Goal: Task Accomplishment & Management: Manage account settings

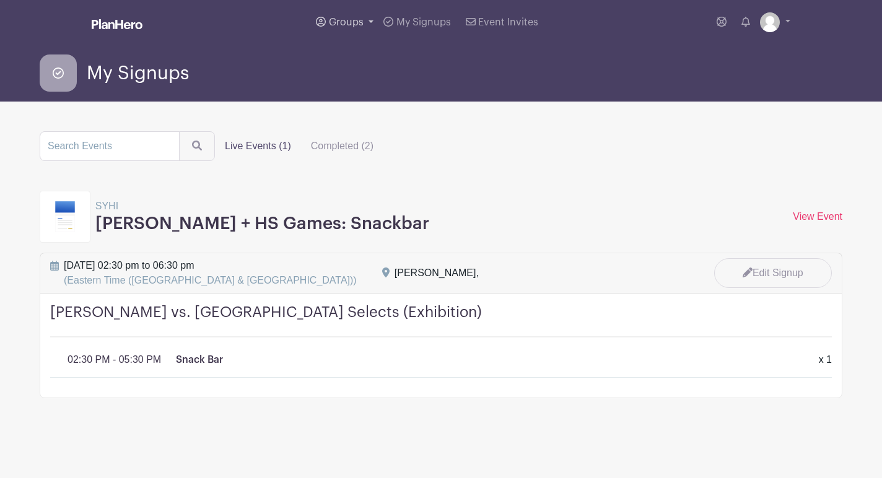
click at [352, 22] on span "Groups" at bounding box center [346, 22] width 35 height 10
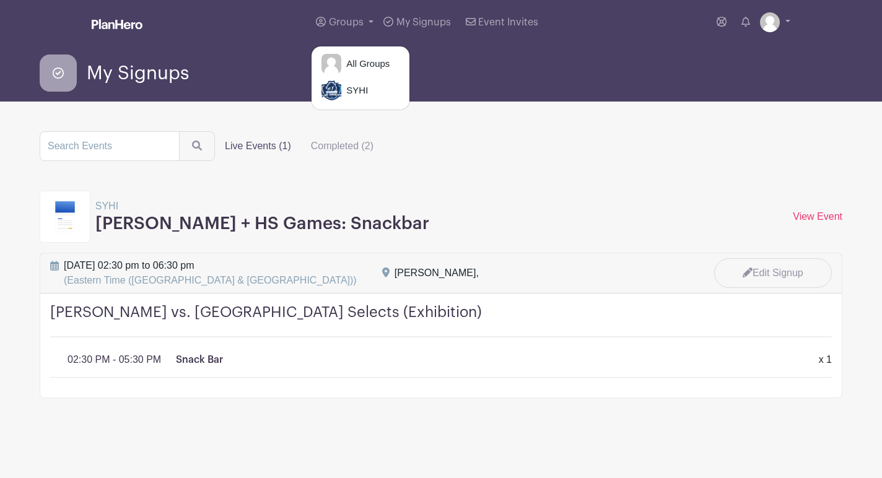
click at [268, 50] on div "My Signups" at bounding box center [441, 73] width 818 height 57
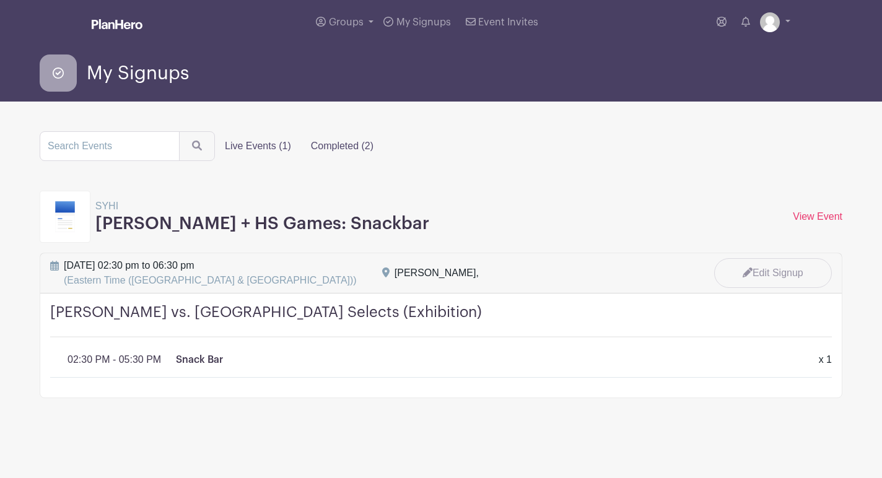
click at [315, 145] on label "Completed (2)" at bounding box center [342, 146] width 82 height 25
click at [0, 0] on input "Completed (2)" at bounding box center [0, 0] width 0 height 0
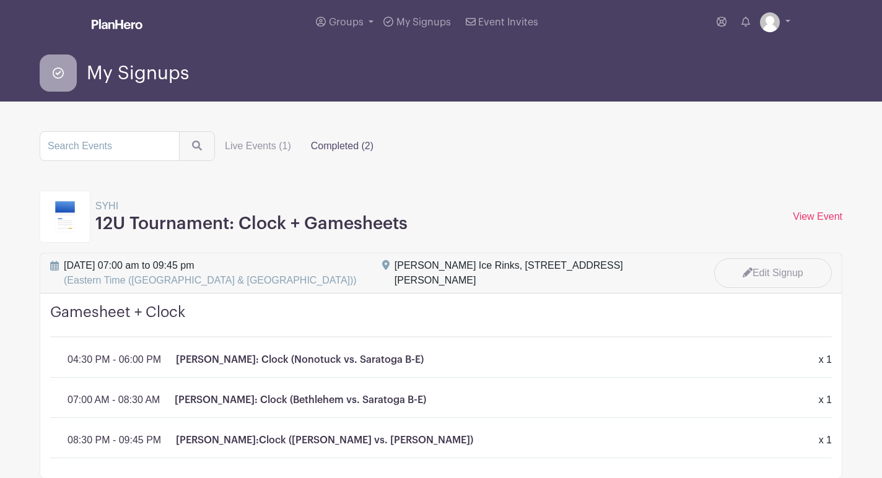
click at [341, 145] on label "Completed (2)" at bounding box center [342, 146] width 82 height 25
click at [0, 0] on input "Completed (2)" at bounding box center [0, 0] width 0 height 0
click at [773, 27] on img at bounding box center [770, 22] width 20 height 20
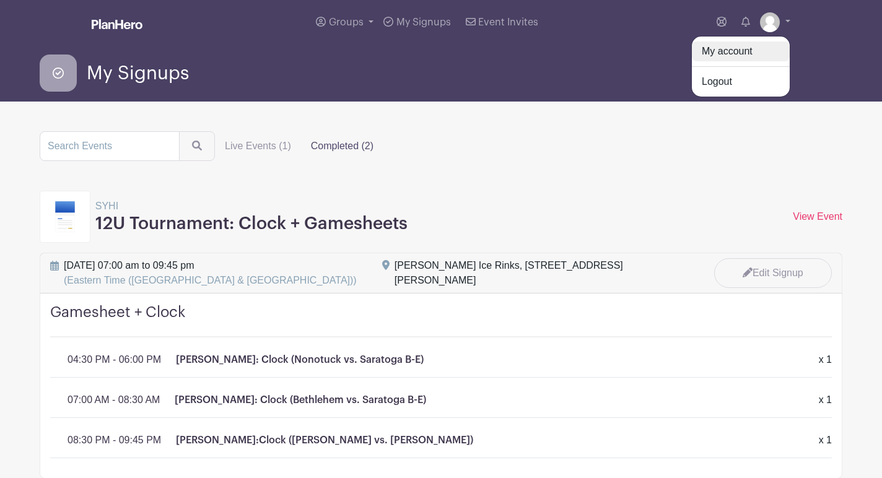
click at [743, 54] on link "My account" at bounding box center [741, 52] width 98 height 20
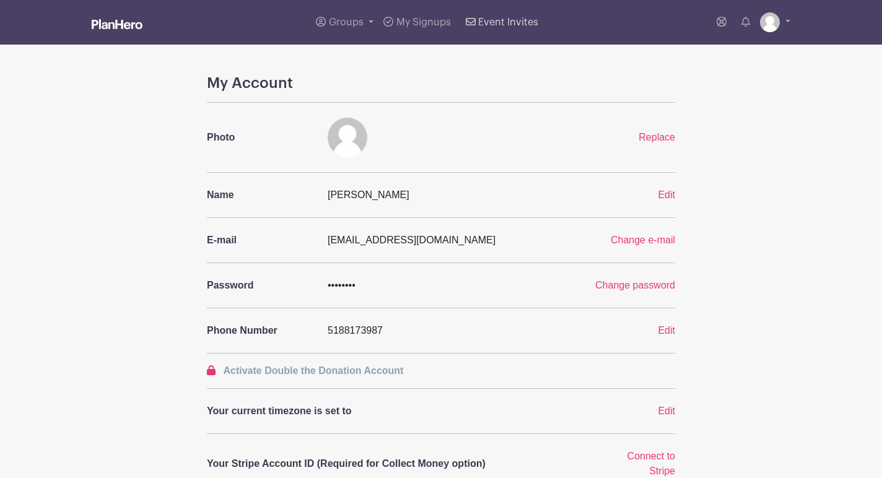
click at [490, 25] on span "Event Invites" at bounding box center [508, 22] width 60 height 10
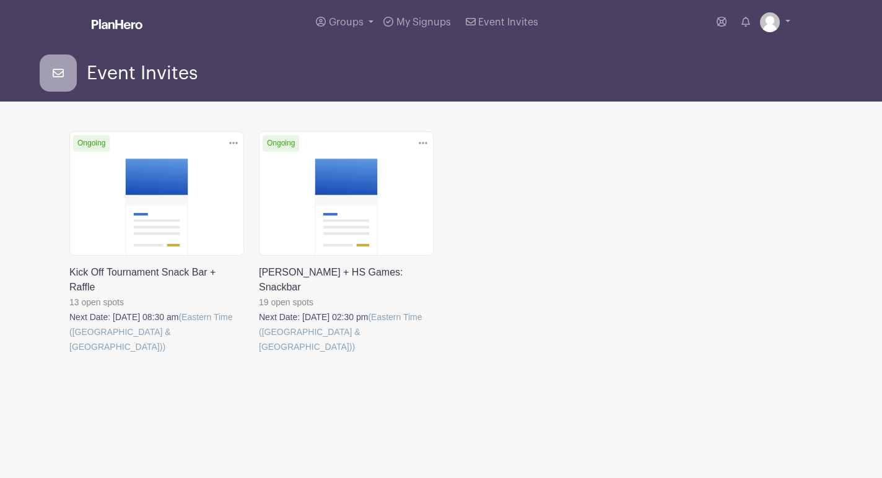
click at [69, 354] on link at bounding box center [69, 354] width 0 height 0
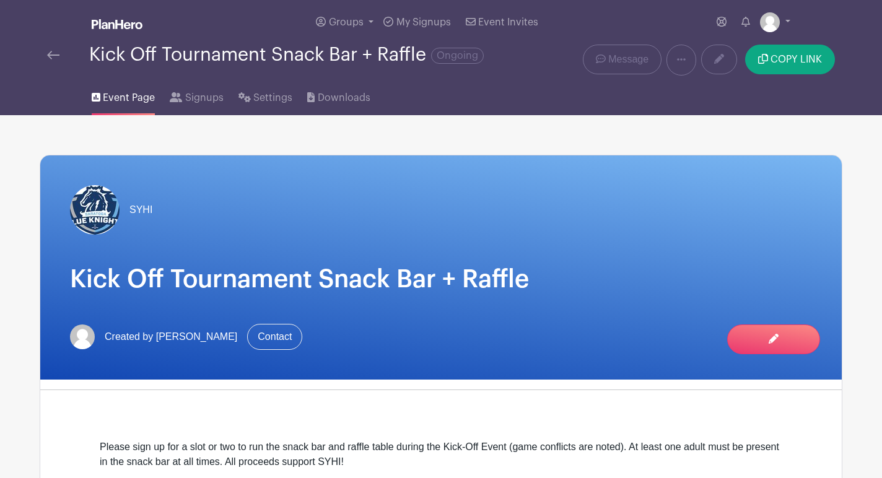
click at [55, 56] on img at bounding box center [53, 55] width 12 height 9
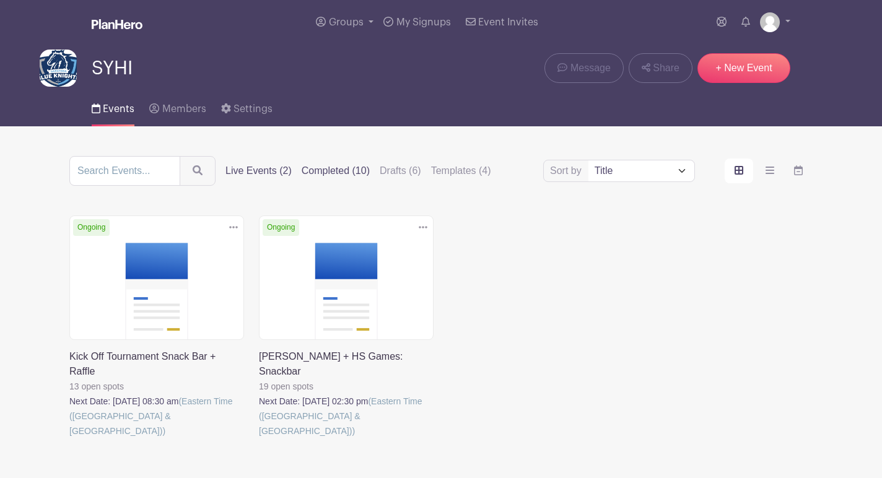
click at [317, 172] on label "Completed (10)" at bounding box center [336, 171] width 68 height 15
click at [0, 0] on input "Completed (10)" at bounding box center [0, 0] width 0 height 0
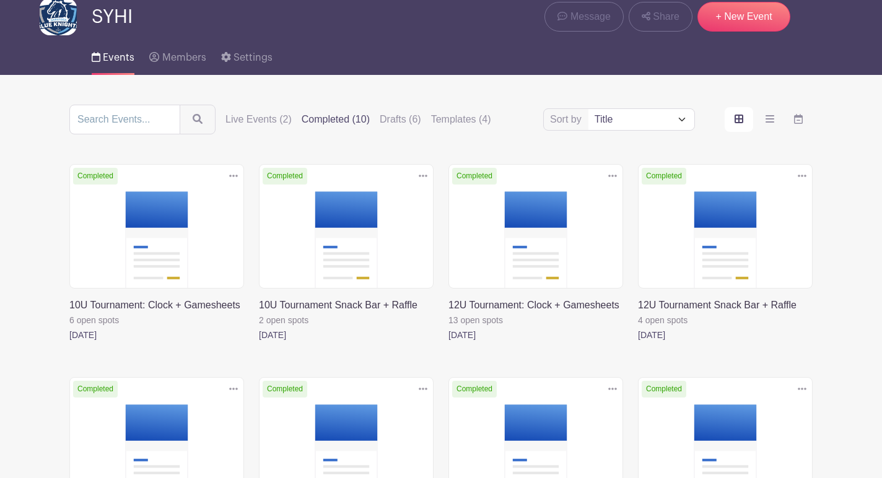
scroll to position [52, 0]
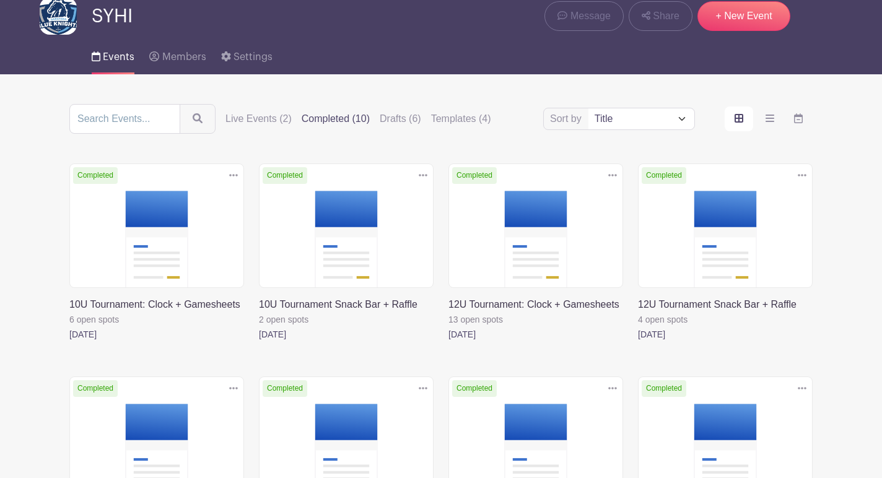
click at [231, 175] on icon at bounding box center [233, 175] width 9 height 2
click at [208, 207] on link "Duplicate" at bounding box center [193, 203] width 98 height 20
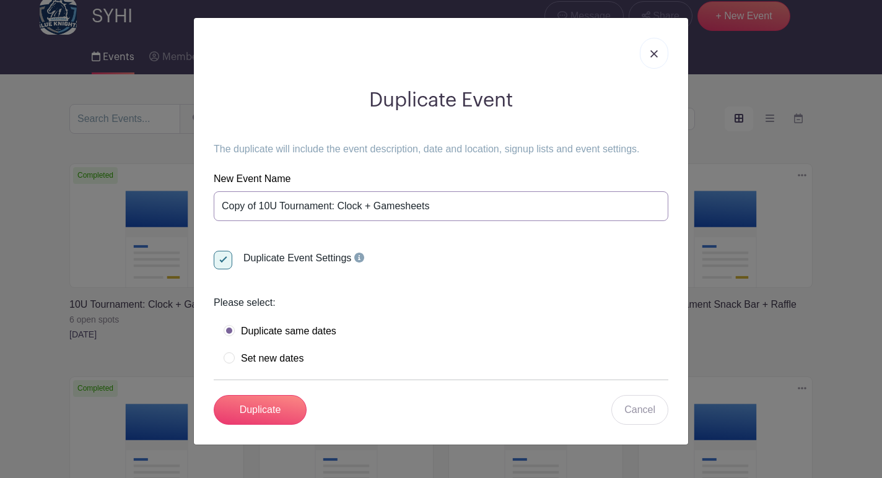
click at [294, 205] on input "Copy of 10U Tournament: Clock + Gamesheets" at bounding box center [441, 206] width 455 height 30
drag, startPoint x: 269, startPoint y: 206, endPoint x: 217, endPoint y: 211, distance: 52.2
click at [217, 211] on input "Copy of 10U Tournament: Clock + Gamesheets" at bounding box center [441, 206] width 455 height 30
type input "14U Tournament: Clock + Gamesheets"
click at [291, 360] on label "Set new dates" at bounding box center [264, 359] width 80 height 12
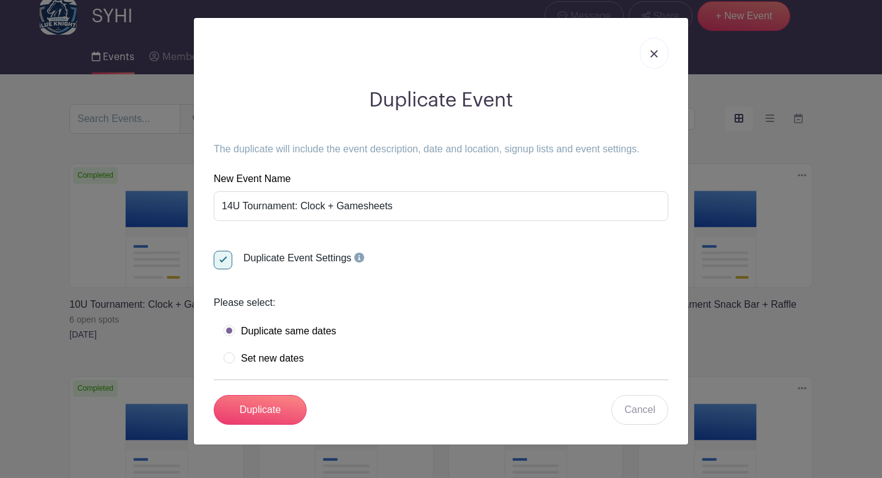
radio input "true"
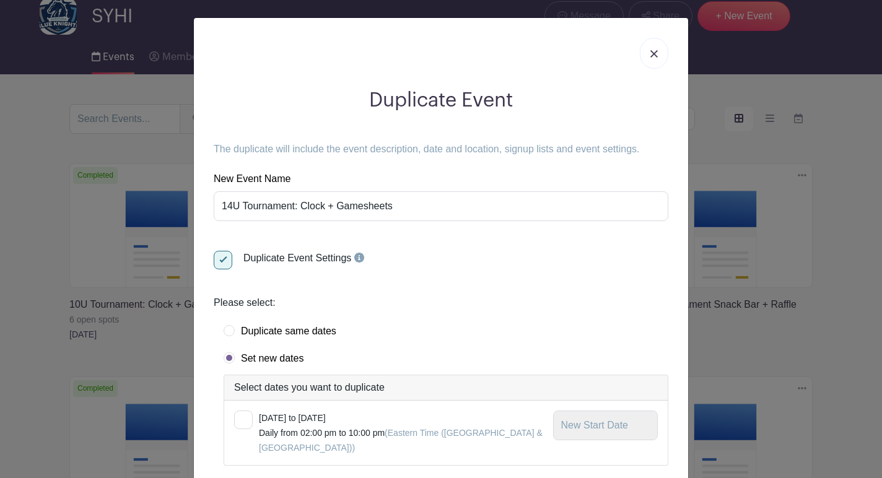
scroll to position [71, 0]
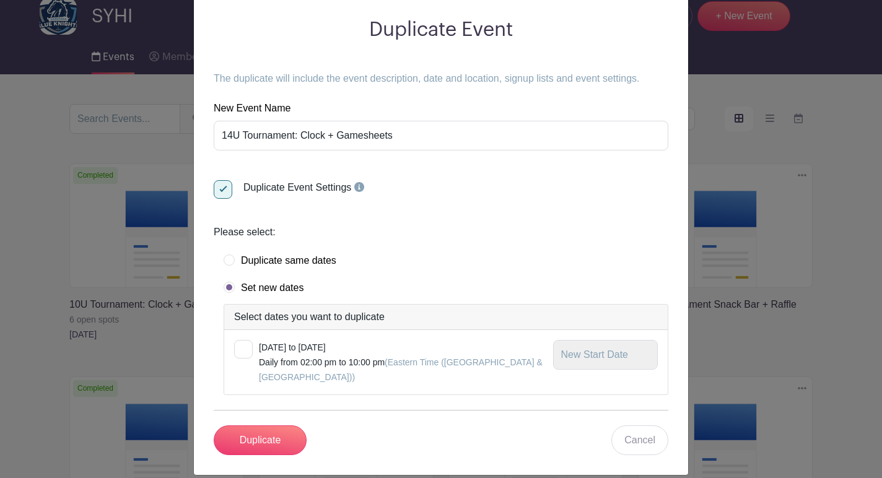
click at [244, 348] on div at bounding box center [243, 349] width 19 height 19
click at [242, 348] on input "checkbox" at bounding box center [238, 344] width 8 height 8
checkbox input "true"
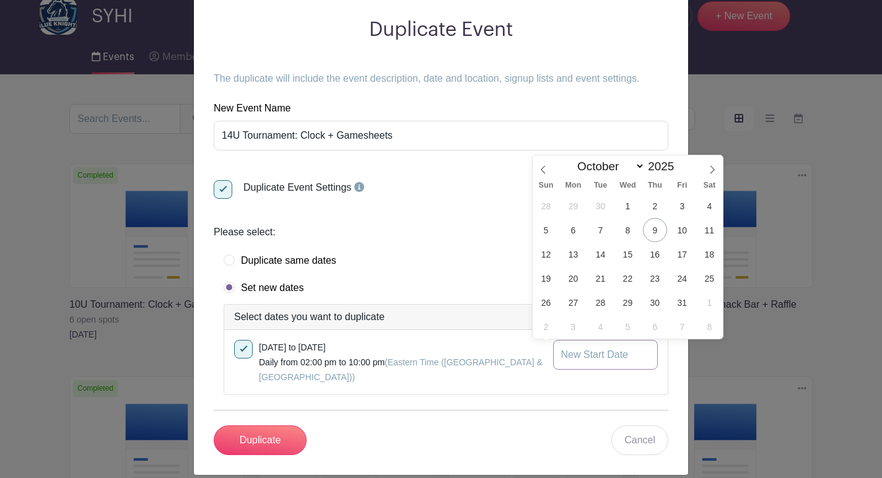
click at [564, 357] on input "text" at bounding box center [605, 355] width 105 height 30
click at [711, 170] on icon at bounding box center [712, 169] width 9 height 9
select select "10"
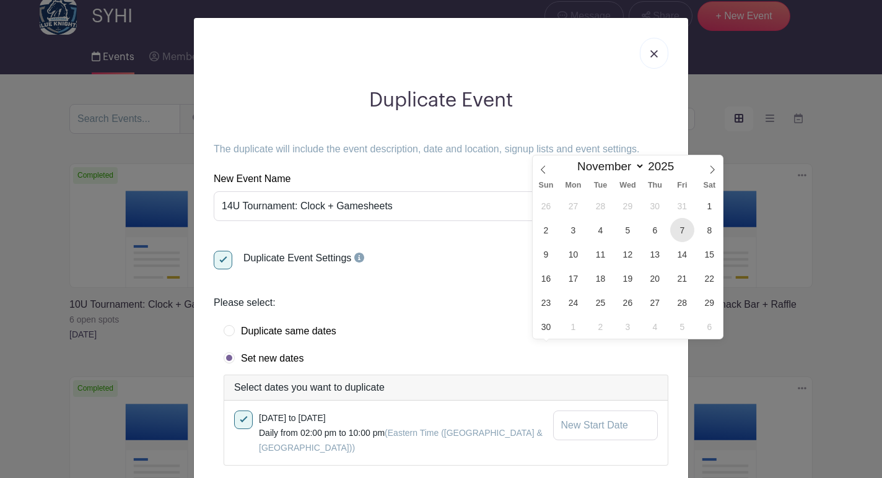
click at [686, 231] on span "7" at bounding box center [682, 230] width 24 height 24
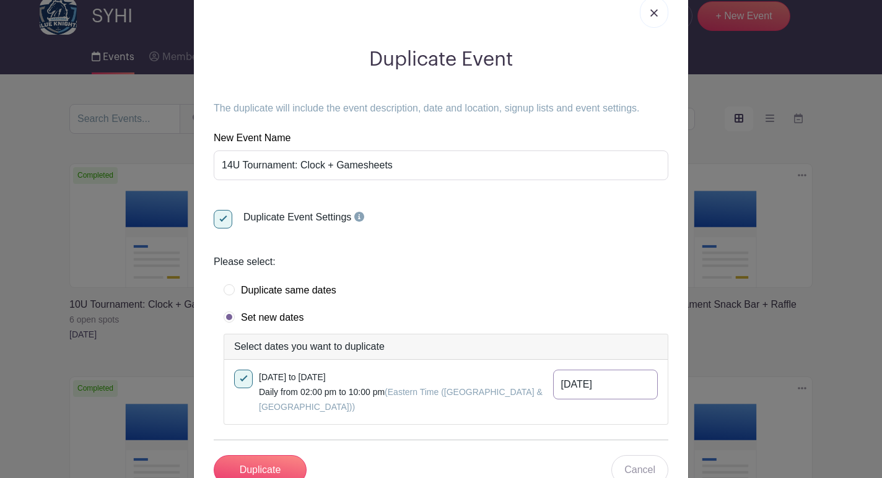
scroll to position [71, 0]
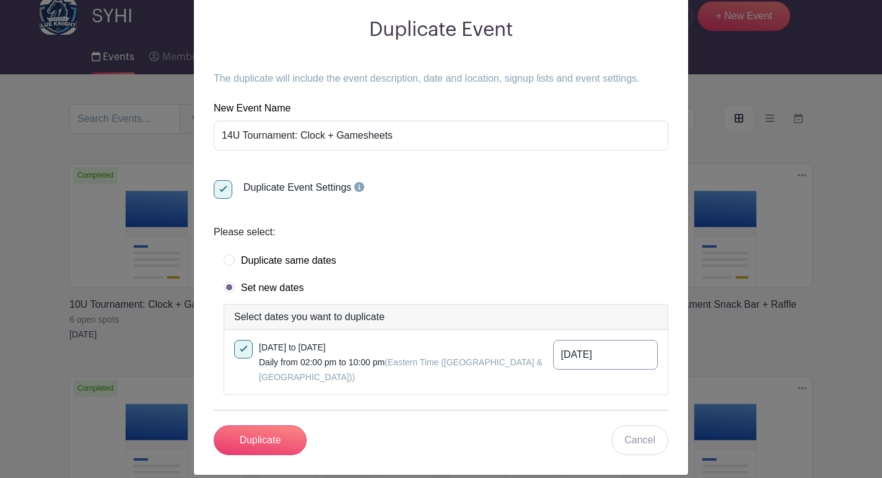
click at [617, 362] on input "[DATE]" at bounding box center [605, 355] width 105 height 30
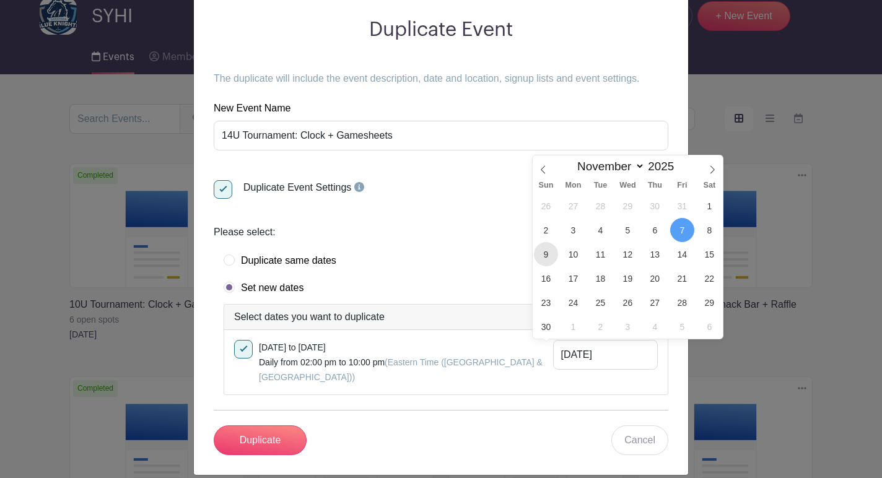
scroll to position [0, 0]
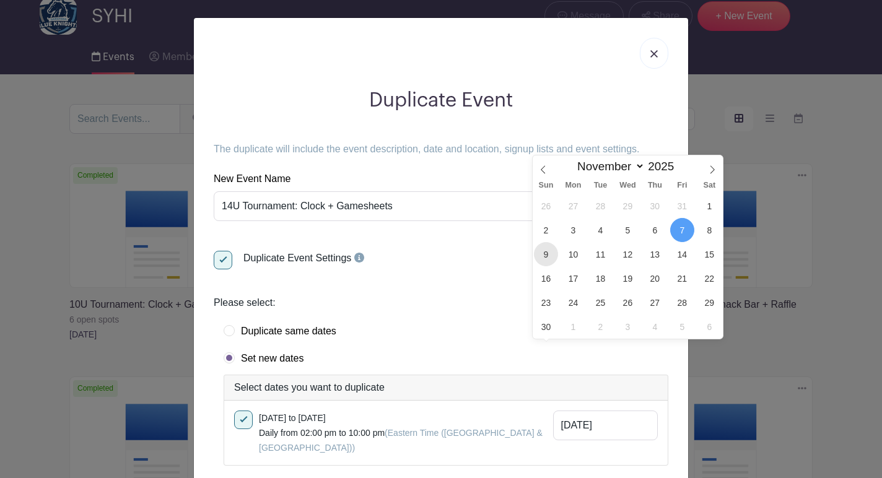
click at [549, 257] on span "9" at bounding box center [546, 254] width 24 height 24
type input "[DATE]"
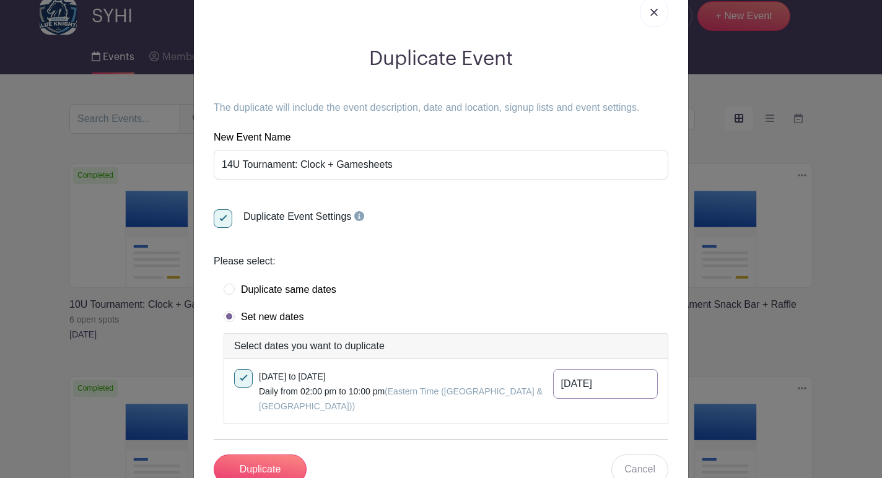
scroll to position [71, 0]
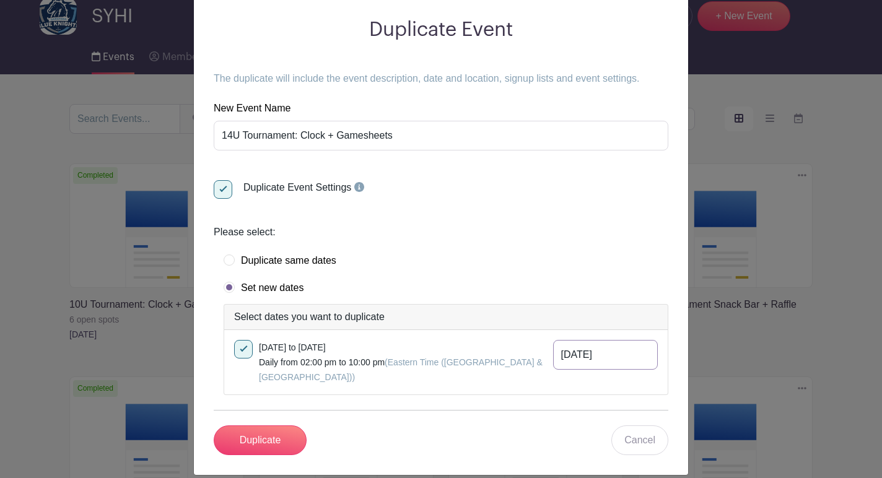
drag, startPoint x: 607, startPoint y: 351, endPoint x: 525, endPoint y: 352, distance: 82.4
click at [525, 352] on div "[DATE] to [DATE] Daily from 02:00 pm to 10:00 pm (Eastern Time ([GEOGRAPHIC_DAT…" at bounding box center [446, 362] width 424 height 45
click at [553, 360] on input "text" at bounding box center [605, 355] width 105 height 30
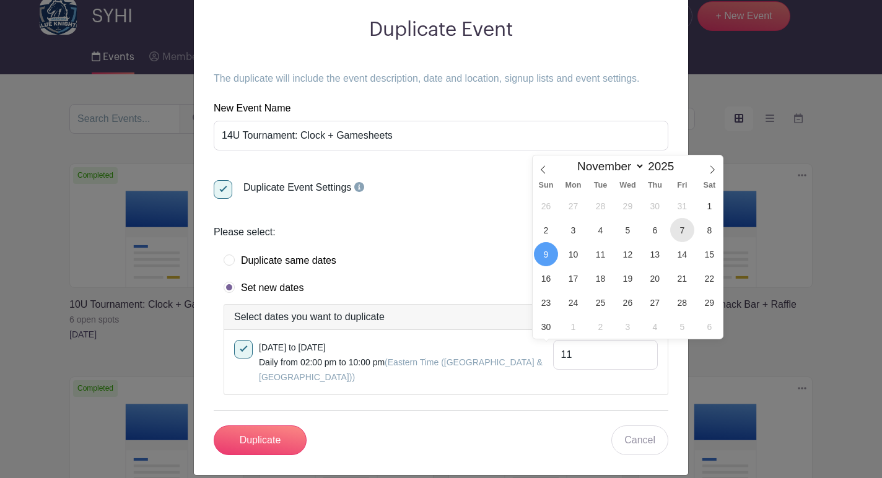
click at [684, 241] on span "7" at bounding box center [682, 230] width 24 height 24
type input "[DATE]"
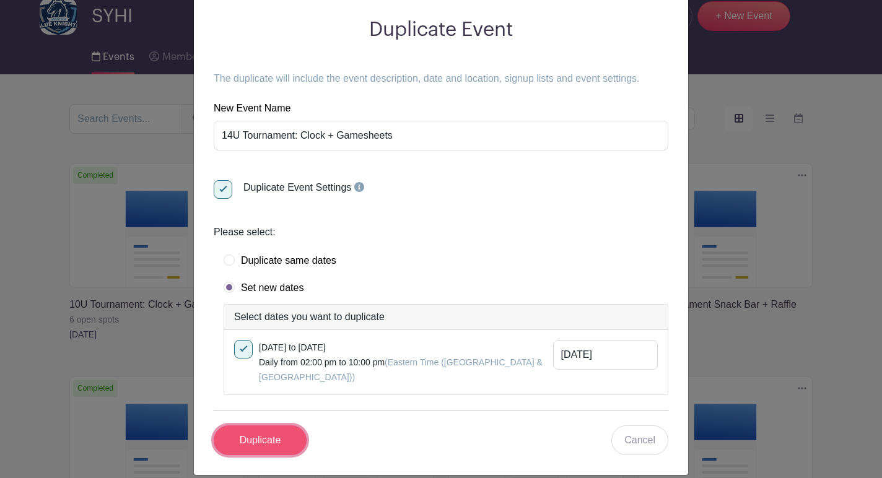
click at [286, 426] on input "Duplicate" at bounding box center [260, 441] width 93 height 30
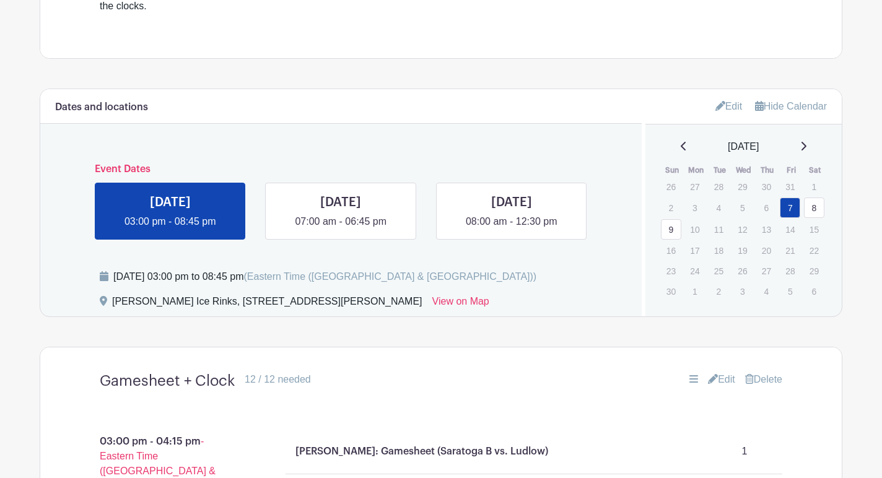
scroll to position [563, 0]
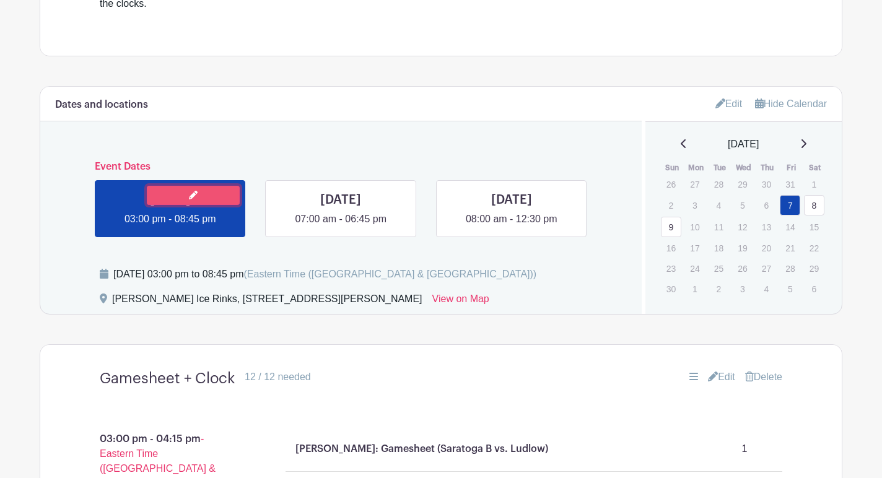
click at [190, 199] on icon at bounding box center [193, 195] width 9 height 9
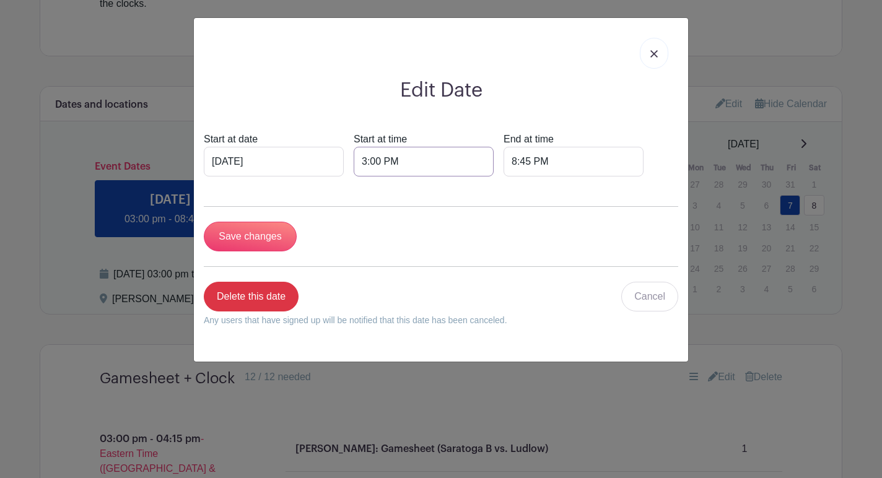
click at [354, 164] on input "3:00 PM" at bounding box center [424, 162] width 140 height 30
click at [362, 216] on div "03" at bounding box center [362, 218] width 40 height 24
click at [450, 191] on div "02" at bounding box center [455, 192] width 42 height 24
type input "2:00 PM"
click at [522, 167] on input "8:45 PM" at bounding box center [574, 162] width 140 height 30
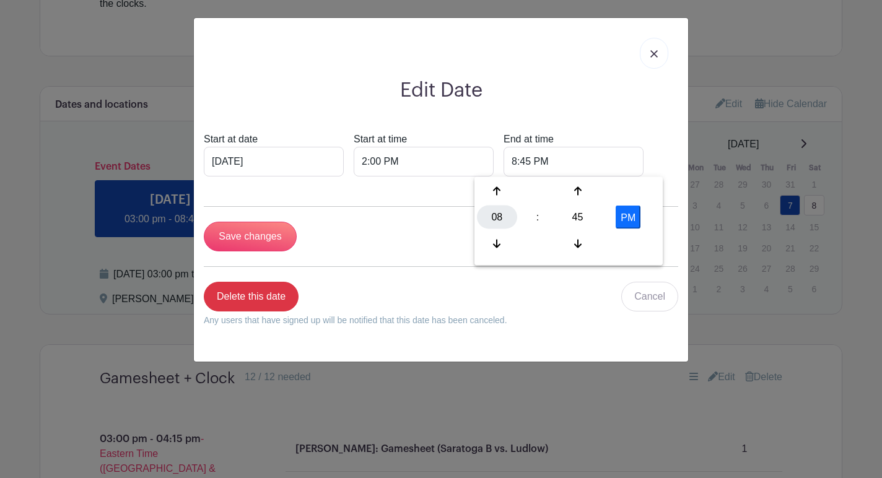
click at [506, 216] on div "08" at bounding box center [497, 218] width 40 height 24
click at [499, 248] on div "08" at bounding box center [498, 244] width 42 height 24
click at [572, 222] on div "45" at bounding box center [578, 218] width 40 height 24
click at [492, 194] on div "00" at bounding box center [498, 192] width 42 height 24
click at [636, 218] on button "PM" at bounding box center [628, 218] width 25 height 24
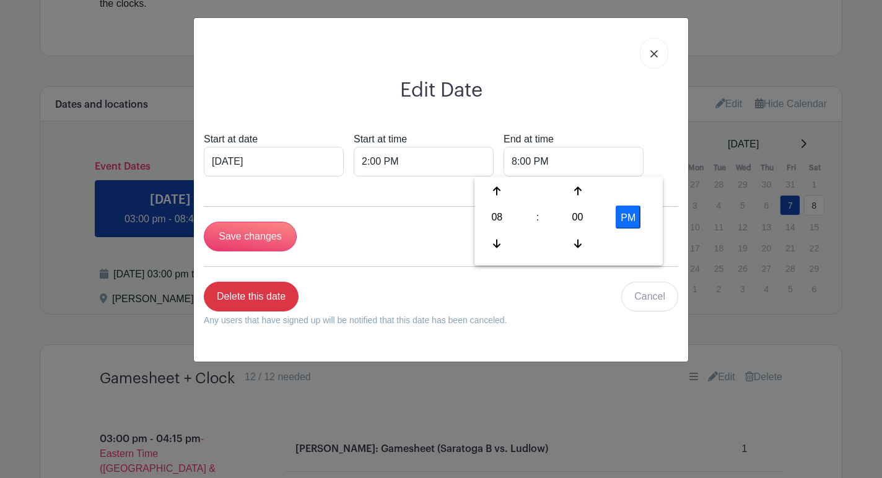
type input "8:00 AM"
click at [271, 234] on input "Save changes" at bounding box center [250, 237] width 93 height 30
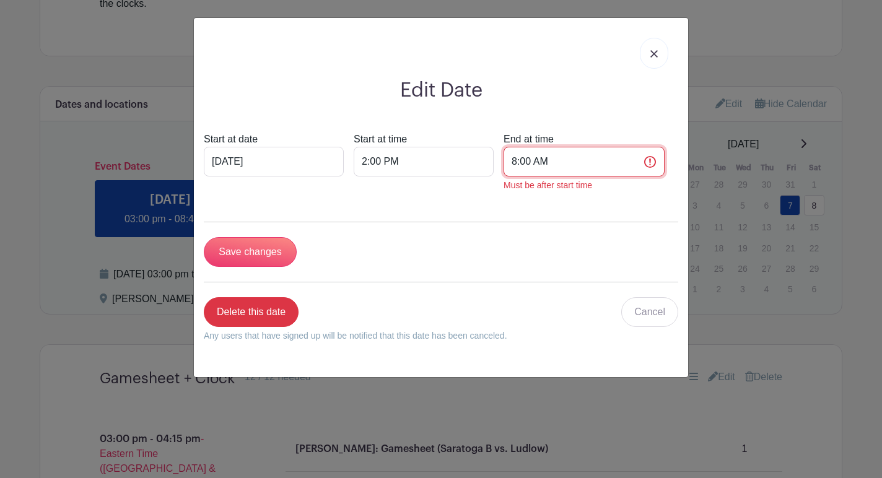
click at [516, 165] on input "8:00 AM" at bounding box center [584, 162] width 161 height 30
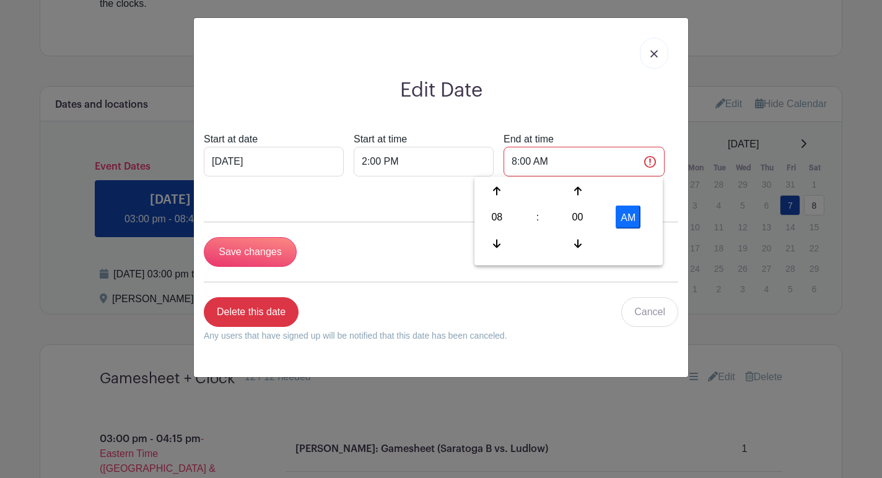
click at [625, 221] on button "AM" at bounding box center [628, 218] width 25 height 24
type input "8:00 PM"
click at [263, 250] on input "Save changes" at bounding box center [250, 252] width 93 height 30
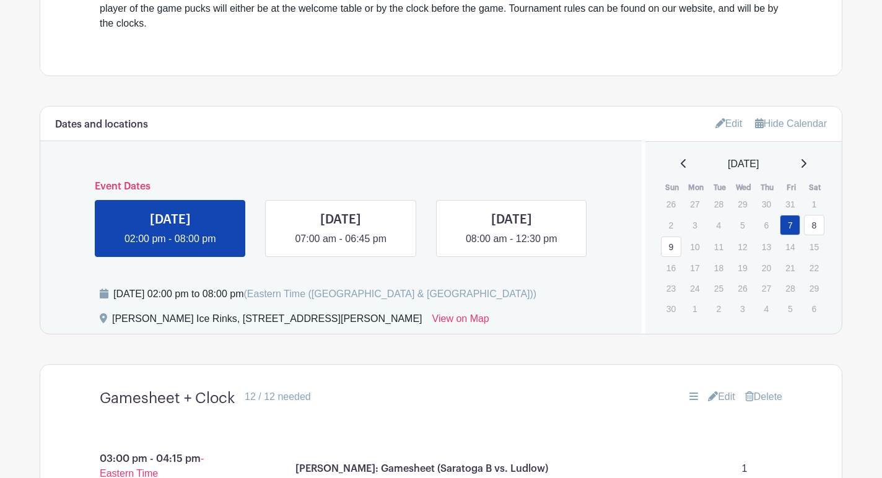
scroll to position [678, 0]
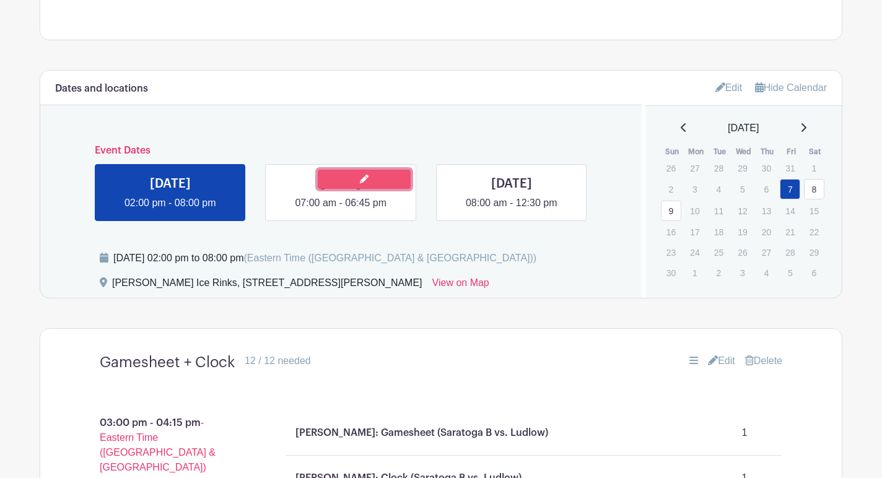
click at [322, 174] on link at bounding box center [364, 179] width 93 height 19
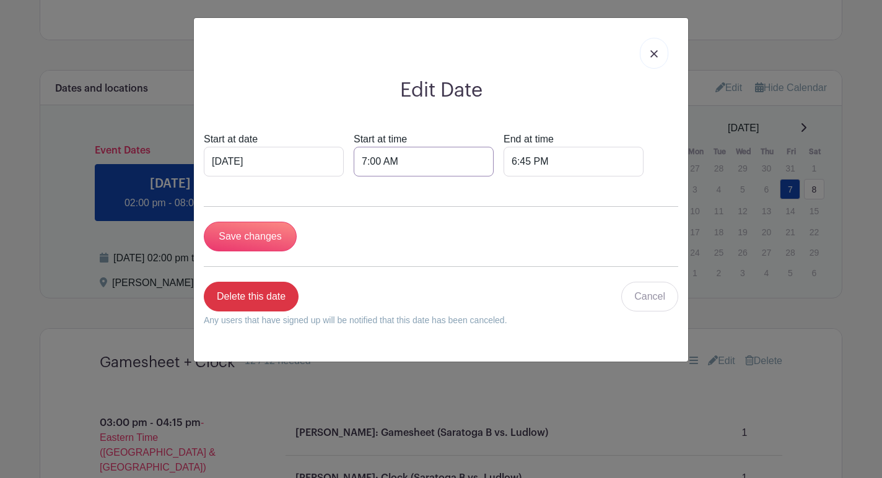
click at [390, 169] on input "7:00 AM" at bounding box center [424, 162] width 140 height 30
click at [357, 212] on div "07" at bounding box center [362, 218] width 40 height 24
click at [371, 242] on div "08" at bounding box center [363, 244] width 42 height 24
click at [445, 216] on div "00" at bounding box center [443, 218] width 40 height 24
click at [445, 216] on div "30" at bounding box center [455, 218] width 42 height 24
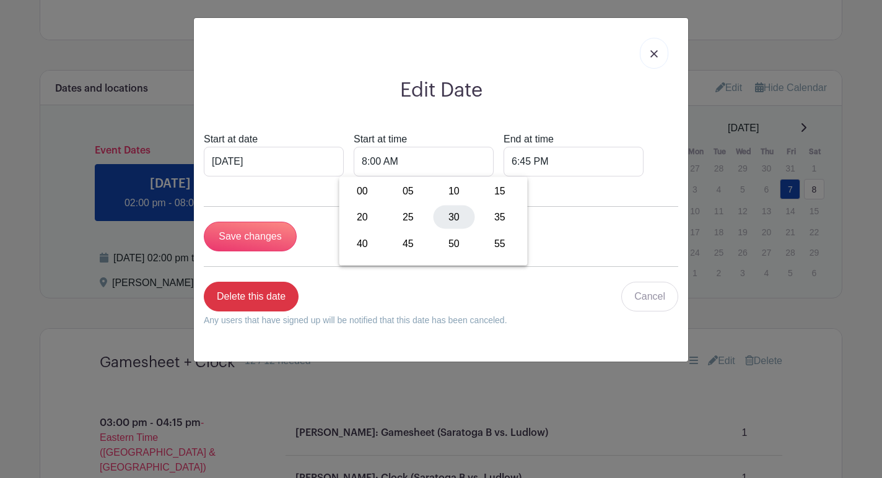
type input "8:30 AM"
click at [504, 158] on input "6:45 PM" at bounding box center [574, 162] width 140 height 30
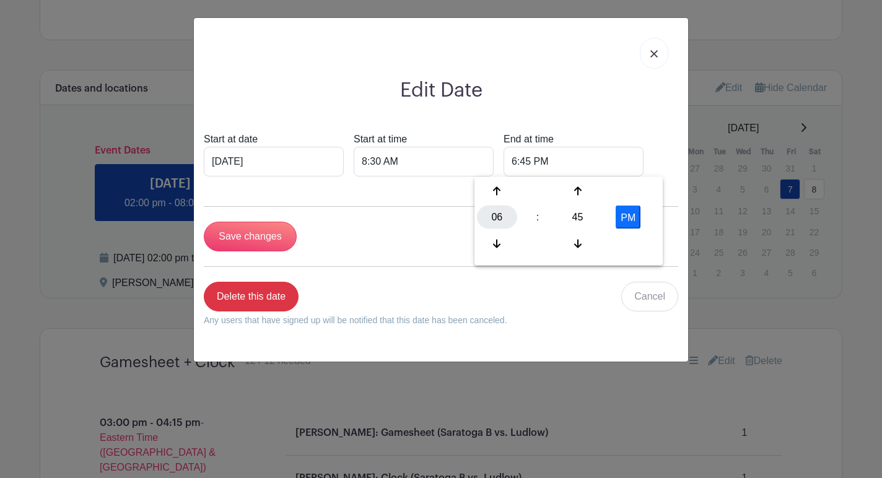
click at [496, 221] on div "06" at bounding box center [497, 218] width 40 height 24
click at [498, 239] on div "08" at bounding box center [498, 244] width 42 height 24
click at [575, 216] on div "45" at bounding box center [578, 218] width 40 height 24
click at [575, 216] on div "30" at bounding box center [590, 218] width 42 height 24
type input "8:30 PM"
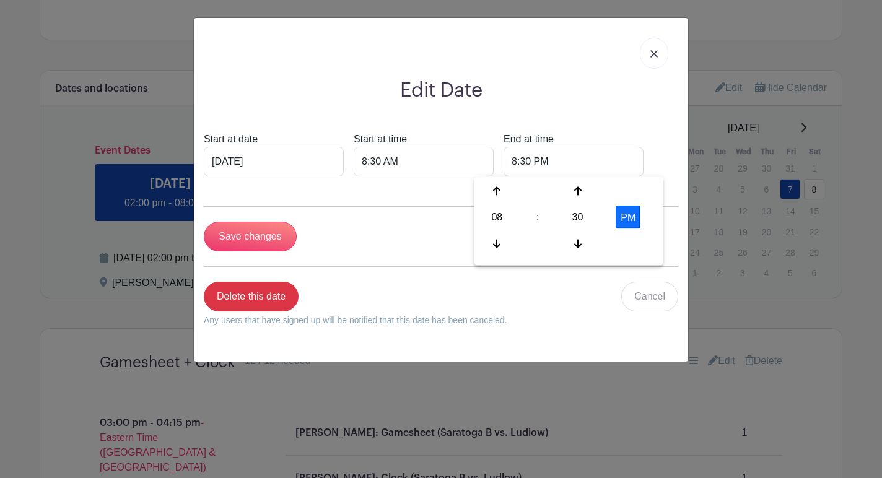
click at [364, 209] on form "Start at date [DATE] Start at time 8:30 AM End at time 8:30 PM Save changes Del…" at bounding box center [441, 234] width 475 height 205
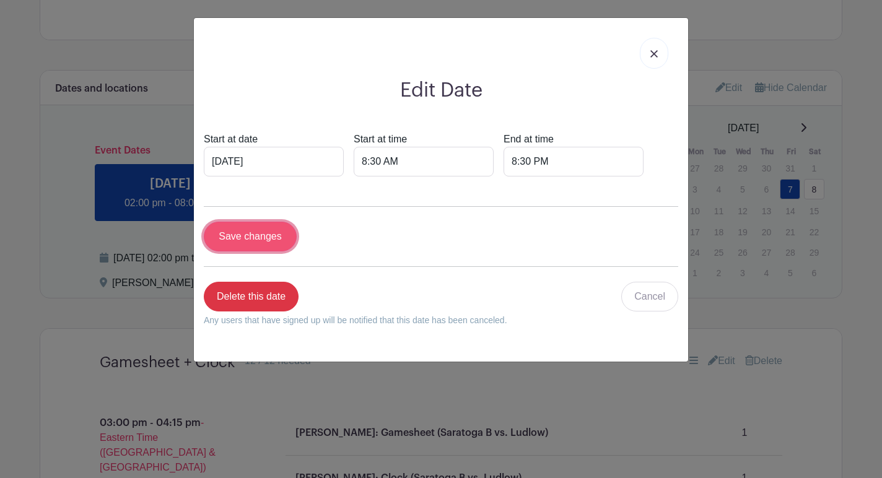
click at [270, 243] on input "Save changes" at bounding box center [250, 237] width 93 height 30
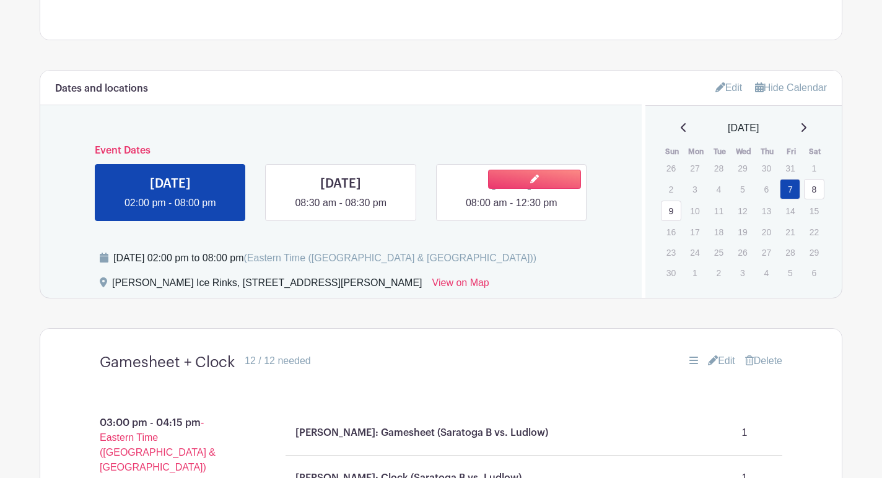
click at [512, 211] on link at bounding box center [512, 211] width 0 height 0
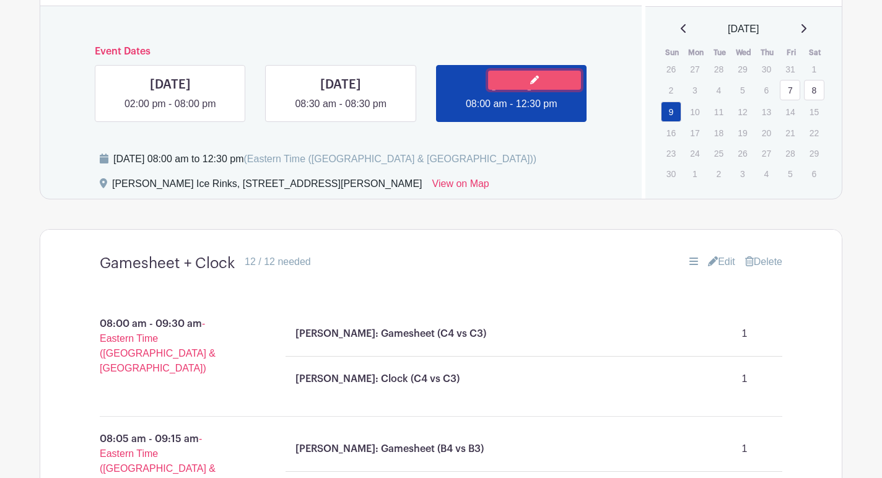
click at [514, 81] on link at bounding box center [534, 80] width 93 height 19
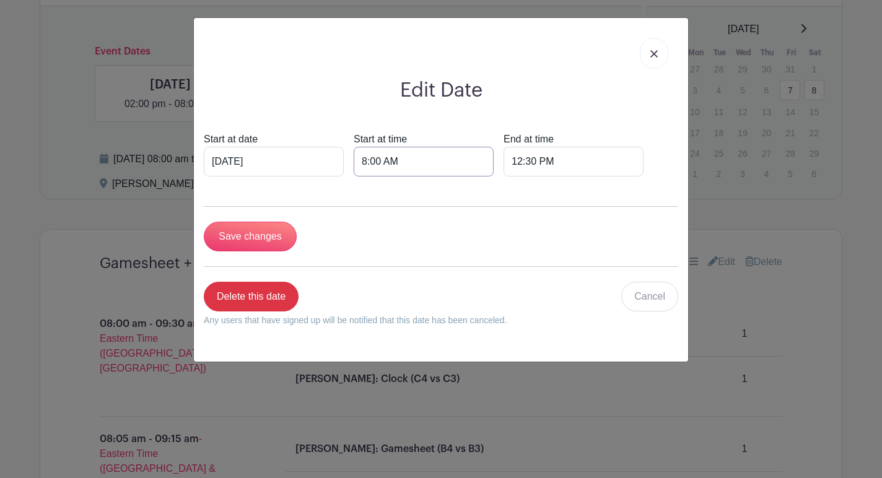
click at [390, 158] on input "8:00 AM" at bounding box center [424, 162] width 140 height 30
click at [359, 213] on div "08" at bounding box center [362, 218] width 40 height 24
click at [502, 216] on div "07" at bounding box center [501, 218] width 42 height 24
type input "7:00 AM"
click at [509, 163] on input "12:30 PM" at bounding box center [574, 162] width 140 height 30
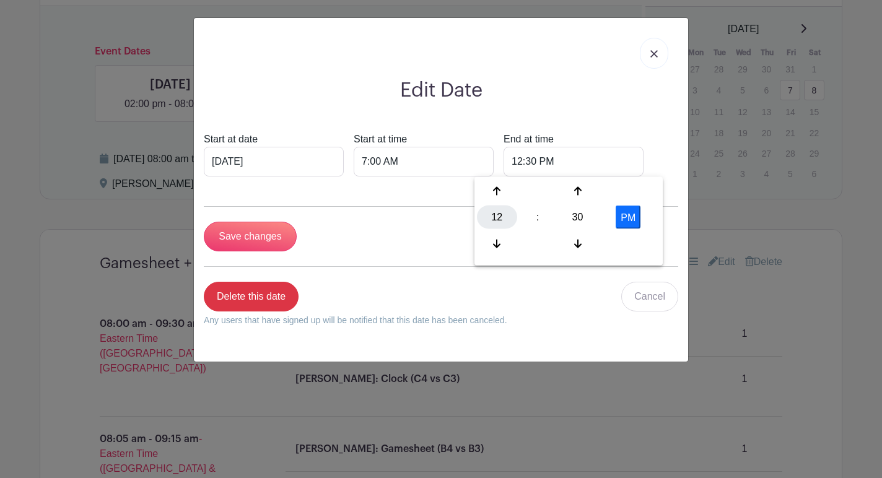
click at [494, 216] on div "12" at bounding box center [497, 218] width 40 height 24
click at [596, 190] on div "02" at bounding box center [590, 192] width 42 height 24
click at [574, 222] on div "30" at bounding box center [578, 218] width 40 height 24
click at [497, 191] on div "00" at bounding box center [498, 192] width 42 height 24
type input "2:00 PM"
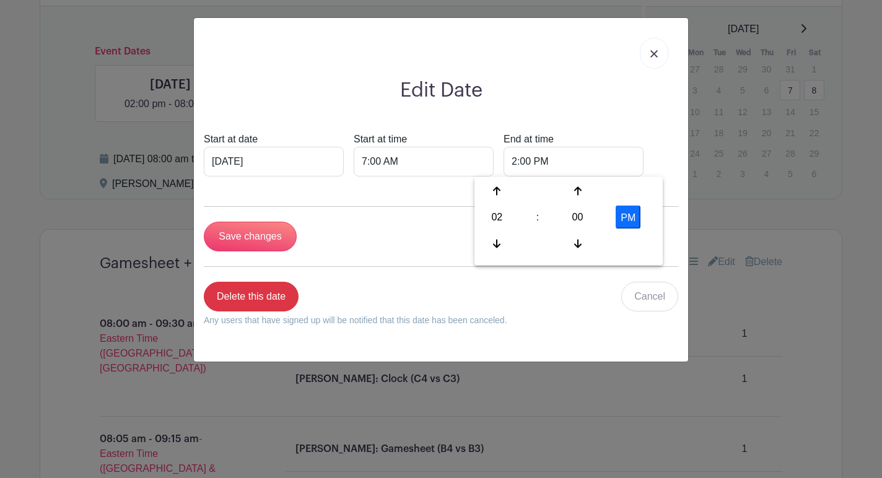
click at [436, 229] on div "Save changes" at bounding box center [441, 237] width 475 height 30
click at [504, 159] on input "2:00 PM" at bounding box center [574, 162] width 140 height 30
click at [257, 237] on input "Save changes" at bounding box center [250, 237] width 93 height 30
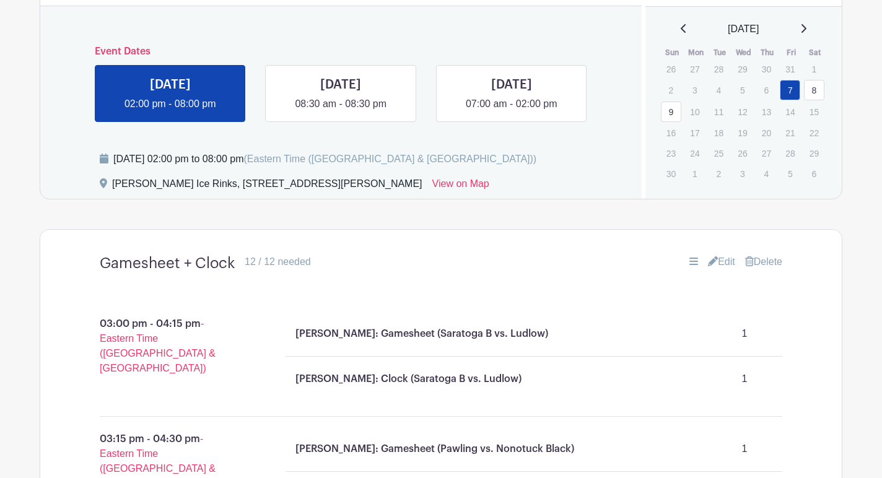
scroll to position [770, 0]
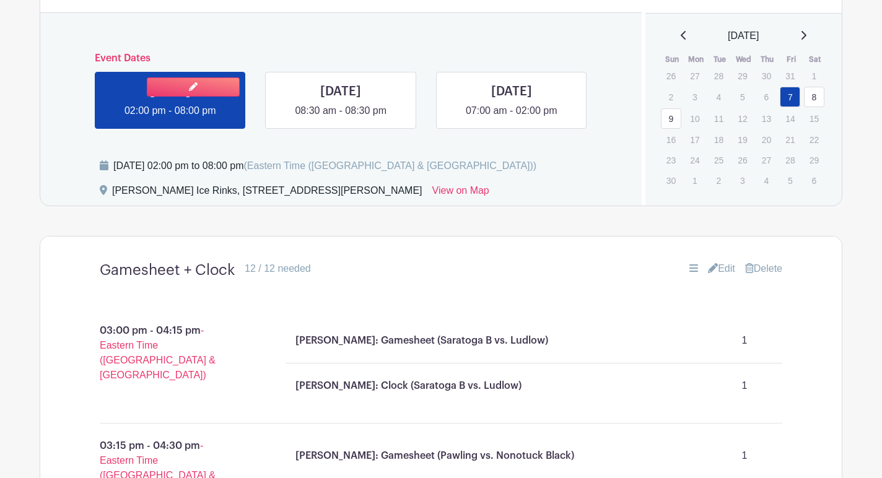
click at [170, 118] on link at bounding box center [170, 118] width 0 height 0
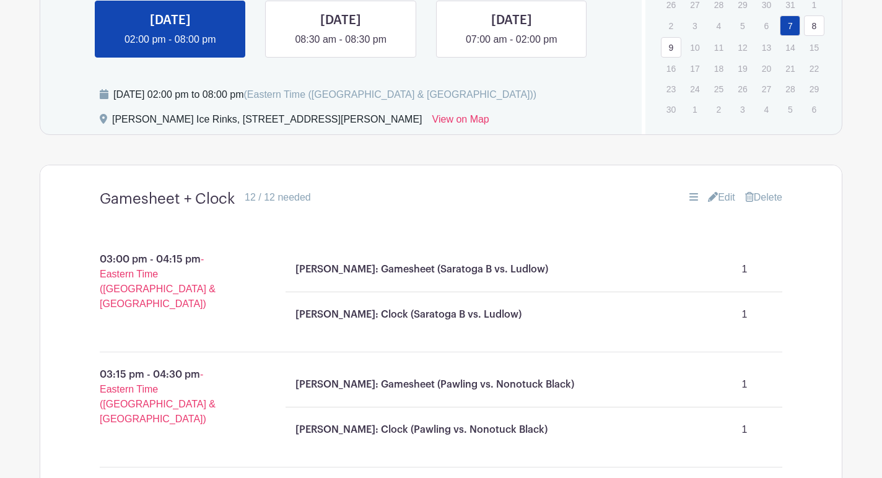
scroll to position [741, 0]
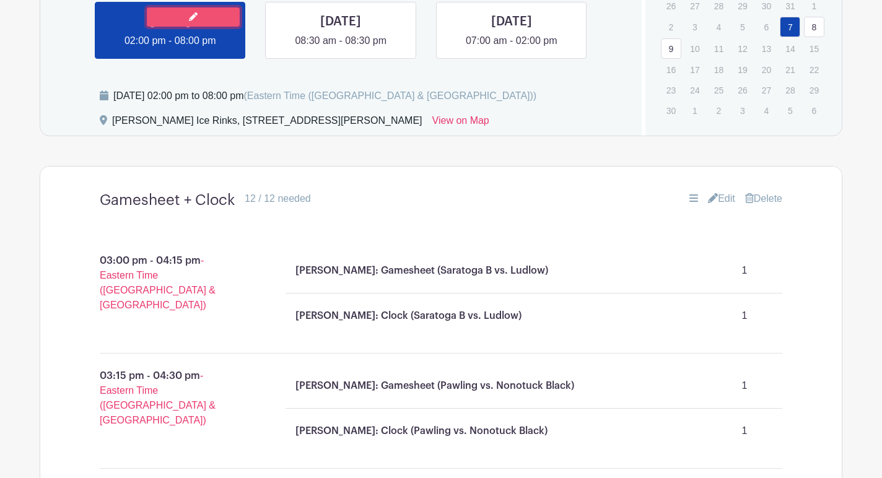
click at [216, 14] on link at bounding box center [193, 16] width 93 height 19
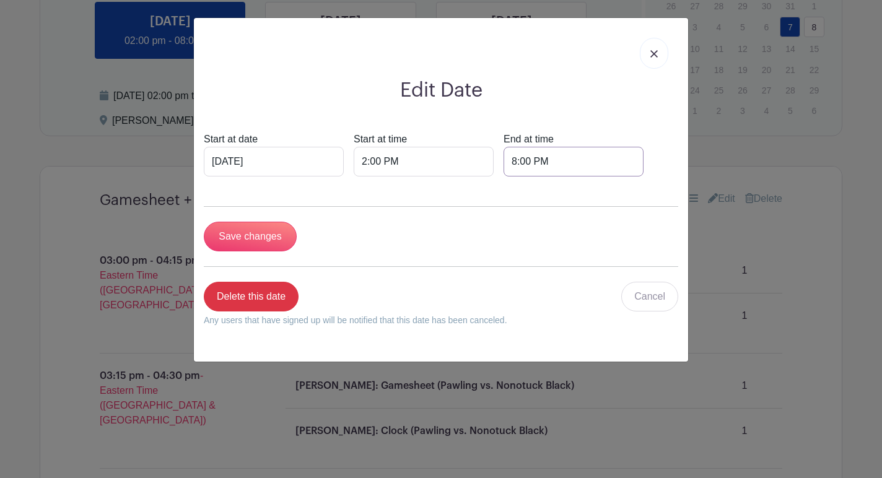
click at [504, 164] on input "8:00 PM" at bounding box center [574, 162] width 140 height 30
click at [508, 220] on div "08" at bounding box center [497, 218] width 40 height 24
click at [549, 236] on div "09" at bounding box center [544, 244] width 42 height 24
click at [579, 224] on div "00" at bounding box center [578, 218] width 40 height 24
click at [584, 223] on div "30" at bounding box center [590, 218] width 42 height 24
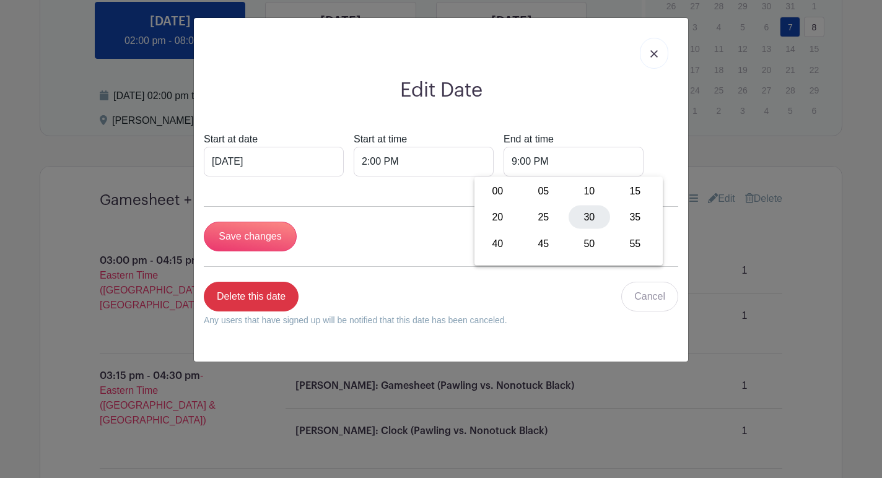
type input "9:30 PM"
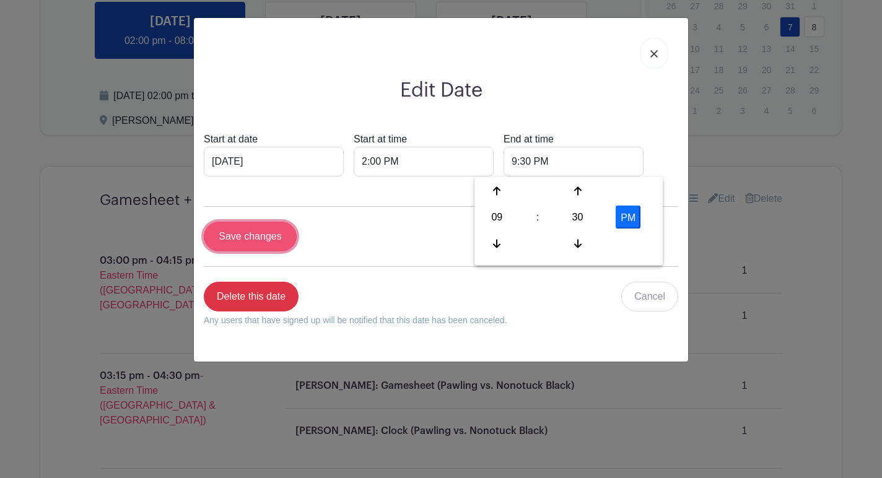
click at [278, 234] on input "Save changes" at bounding box center [250, 237] width 93 height 30
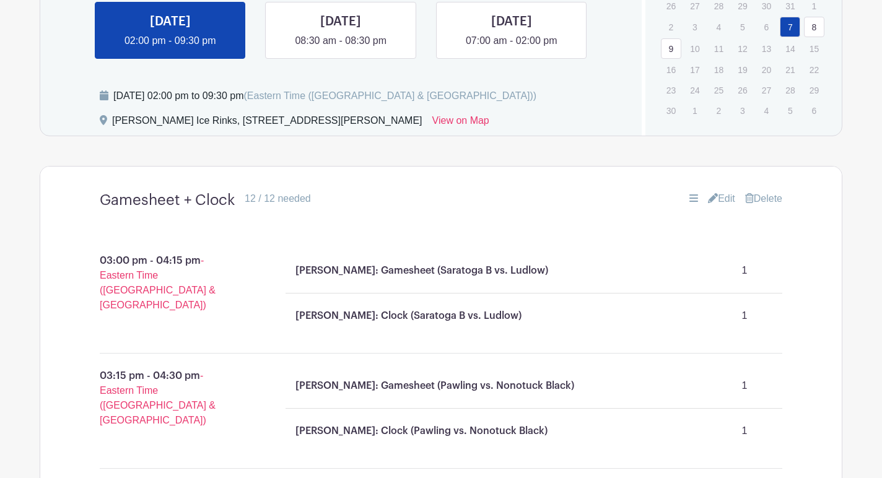
scroll to position [843, 0]
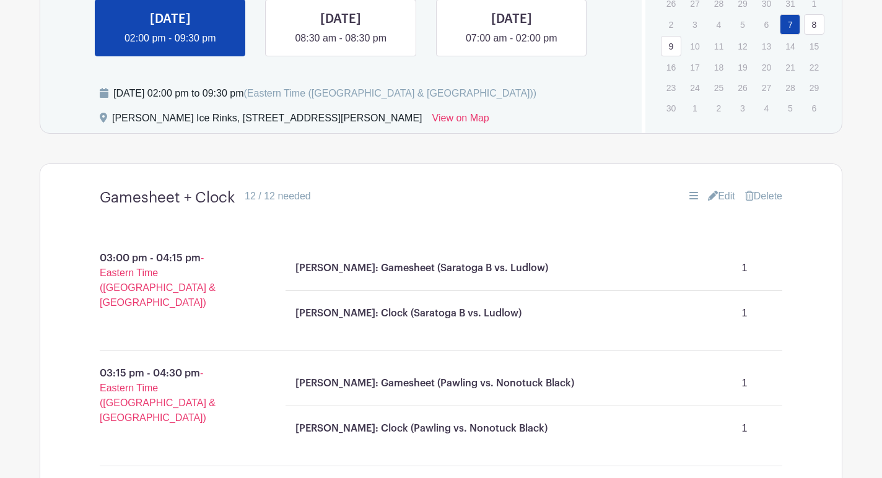
click at [739, 200] on div "Edit [GEOGRAPHIC_DATA]" at bounding box center [668, 196] width 227 height 15
click at [727, 198] on link "Edit" at bounding box center [721, 196] width 27 height 15
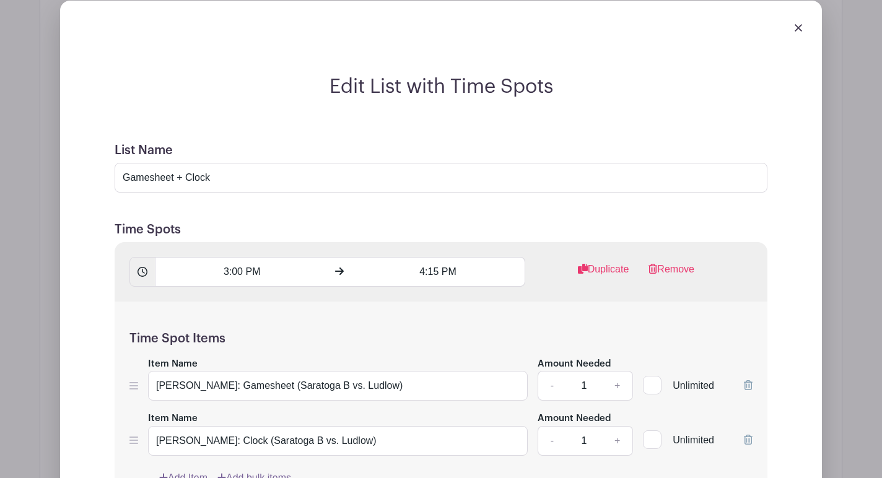
scroll to position [1117, 0]
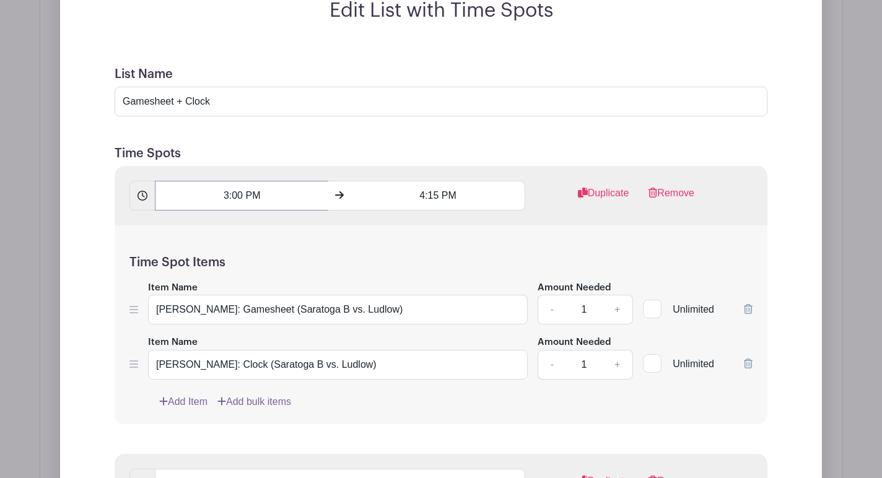
click at [235, 196] on input "3:00 PM" at bounding box center [242, 196] width 174 height 30
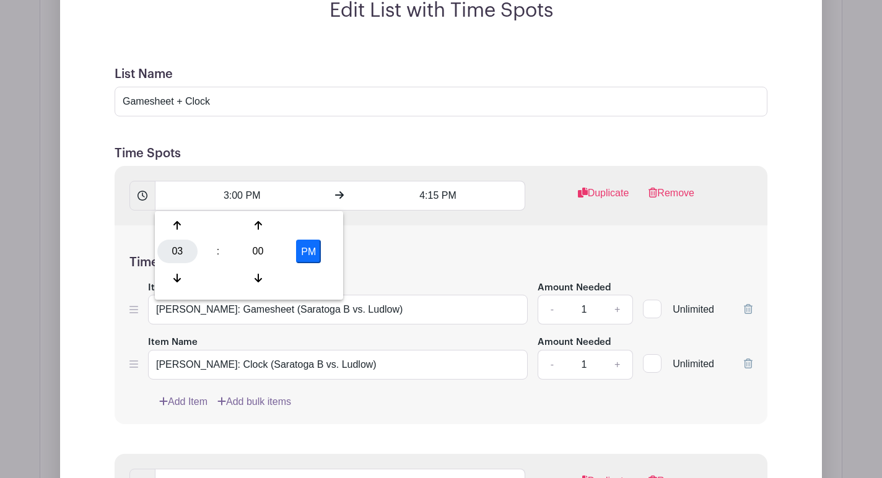
click at [173, 248] on div "03" at bounding box center [177, 252] width 40 height 24
click at [183, 244] on div "04" at bounding box center [178, 252] width 42 height 24
click at [250, 247] on div "00" at bounding box center [258, 252] width 40 height 24
click at [329, 222] on div "15" at bounding box center [316, 226] width 42 height 24
type input "4:15 PM"
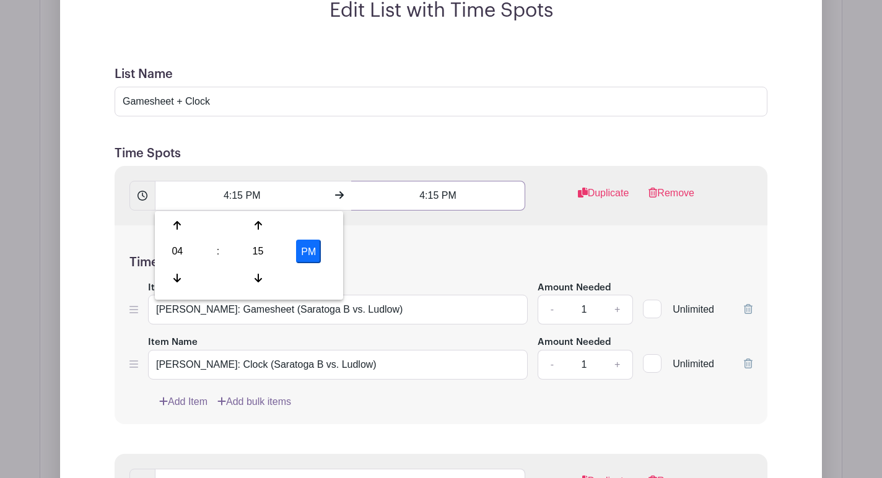
click at [439, 197] on input "4:15 PM" at bounding box center [438, 196] width 174 height 30
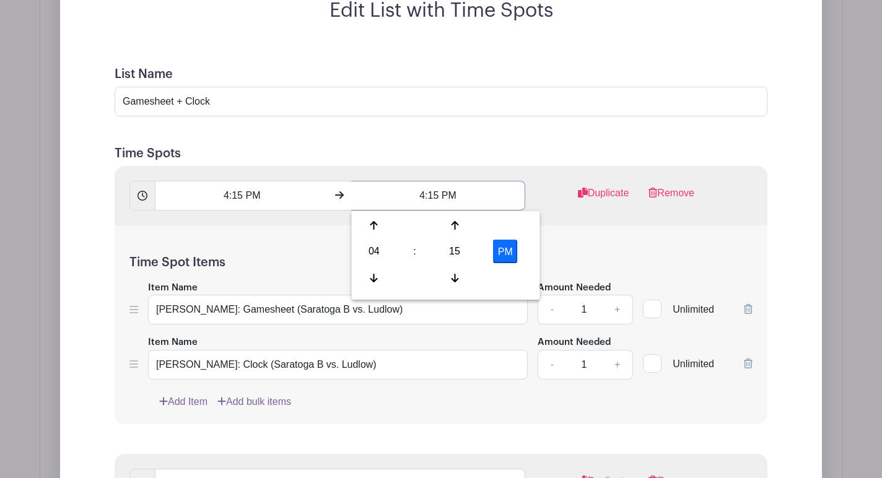
click at [420, 197] on input "4:15 PM" at bounding box center [438, 196] width 174 height 30
click at [423, 192] on input "4:15 PM" at bounding box center [438, 196] width 174 height 30
click at [379, 250] on div "04" at bounding box center [374, 252] width 40 height 24
click at [424, 255] on div "05" at bounding box center [421, 252] width 42 height 24
click at [446, 246] on div "15" at bounding box center [455, 252] width 40 height 24
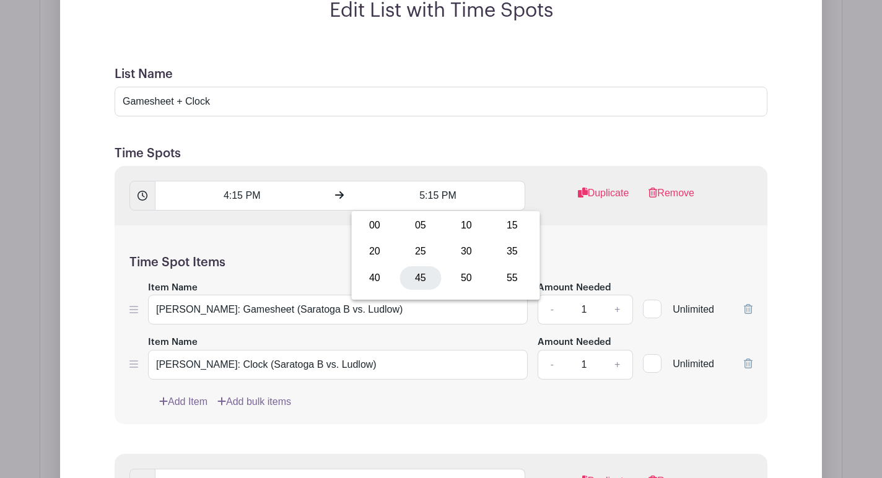
click at [420, 271] on div "45" at bounding box center [421, 278] width 42 height 24
type input "5:45 PM"
drag, startPoint x: 250, startPoint y: 309, endPoint x: 348, endPoint y: 312, distance: 98.6
click at [348, 312] on input "[PERSON_NAME]: Gamesheet (Saratoga B vs. Ludlow)" at bounding box center [338, 310] width 380 height 30
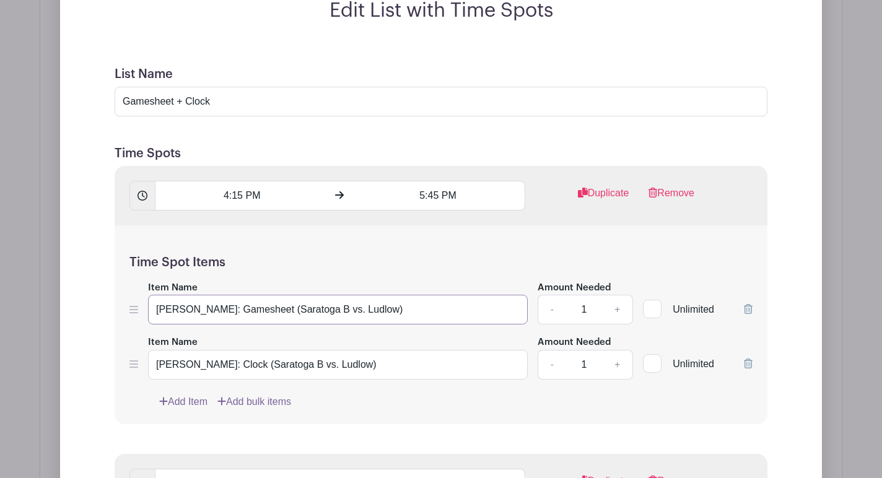
paste input "[PERSON_NAME] Knights A Bethlehem Eagles 14U A"
click at [377, 309] on input "[PERSON_NAME]: Gamesheet (Saratoga Blue Knights A Bethlehem Eagles 14U A)" at bounding box center [338, 310] width 380 height 30
drag, startPoint x: 349, startPoint y: 310, endPoint x: 290, endPoint y: 310, distance: 59.5
click at [290, 310] on input "[PERSON_NAME]: Gamesheet (Saratoga Blue Knights A Bethlehem Eagles 14U A)" at bounding box center [338, 310] width 380 height 30
click at [309, 308] on input "[PERSON_NAME]: Gamesheet (Saratoga A Bethlehem Eagles 14U A)" at bounding box center [338, 310] width 380 height 30
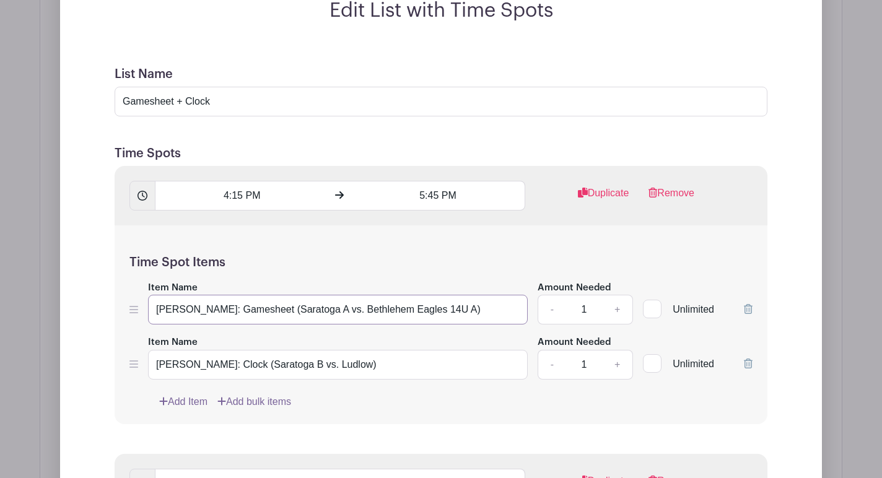
type input "[PERSON_NAME]: Gamesheet (Saratoga A vs. Bethlehem Eagles 14U A)"
